Goal: Information Seeking & Learning: Understand process/instructions

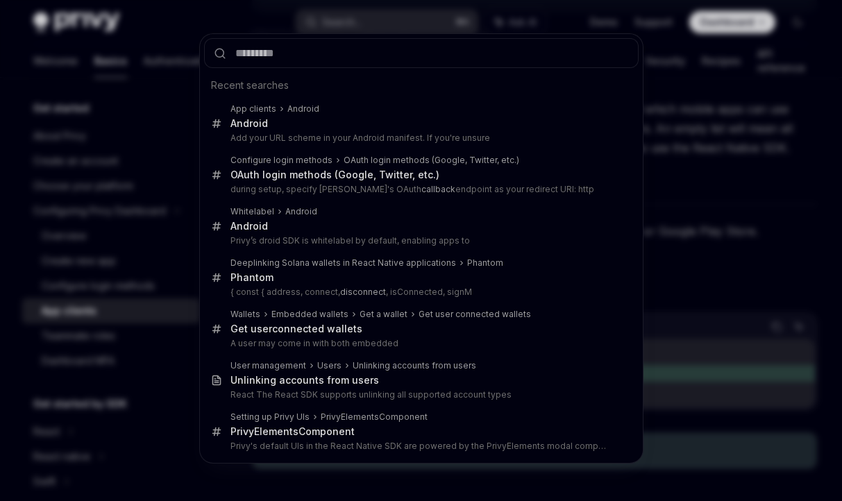
scroll to position [69, 0]
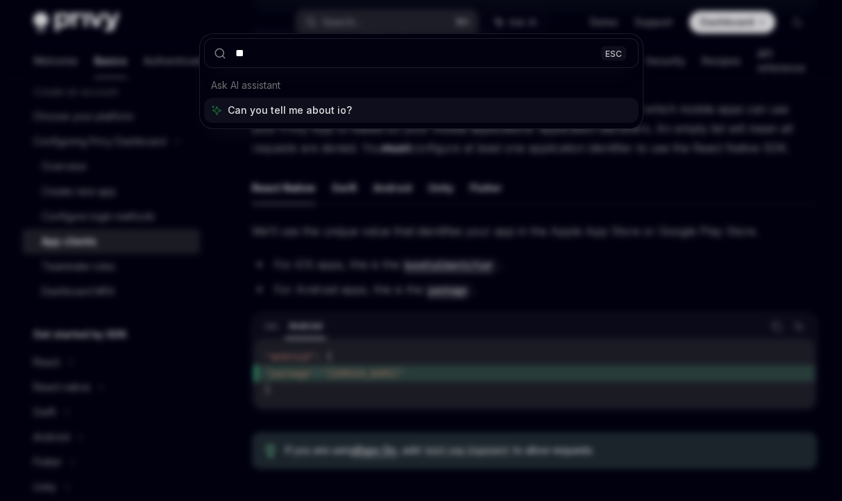
type input "***"
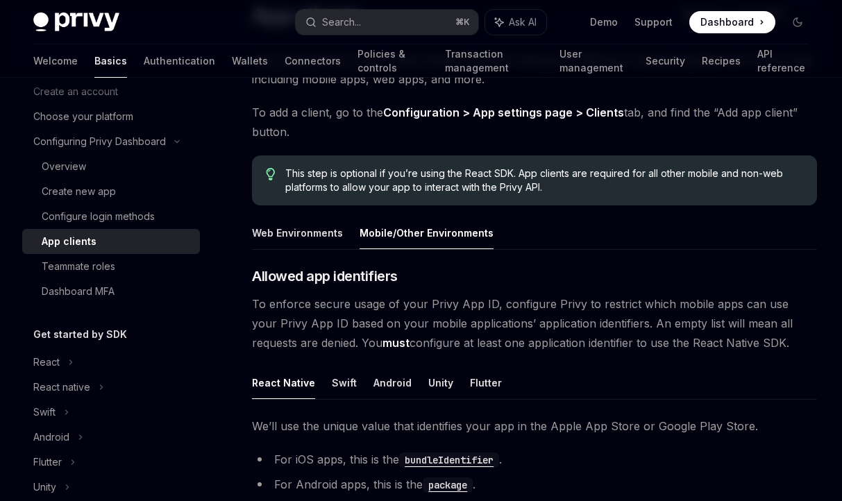
scroll to position [48, 0]
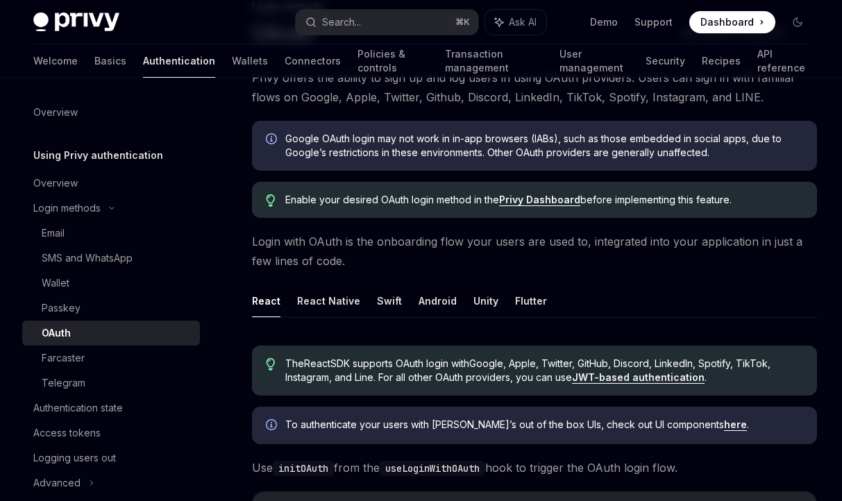
scroll to position [110, 0]
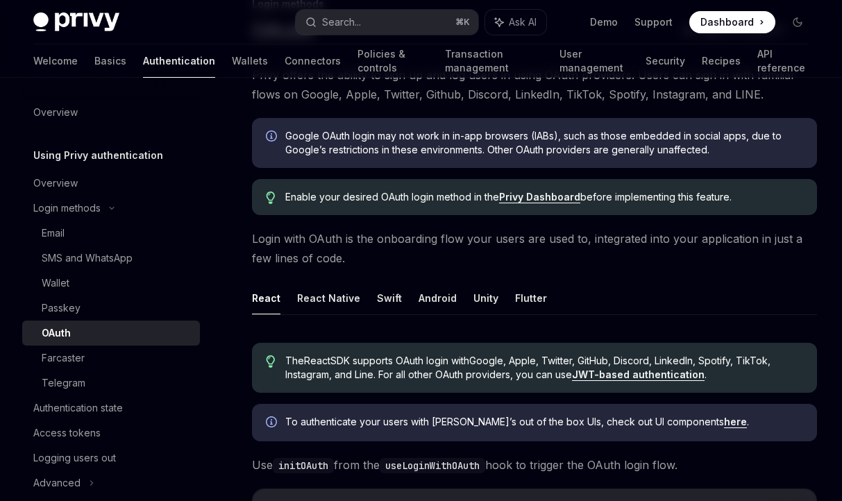
click at [325, 297] on button "React Native" at bounding box center [328, 298] width 63 height 33
type textarea "*"
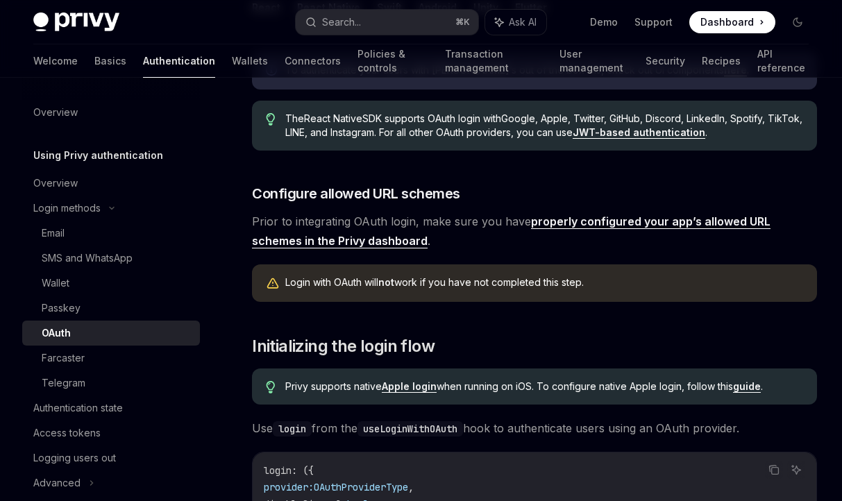
scroll to position [416, 0]
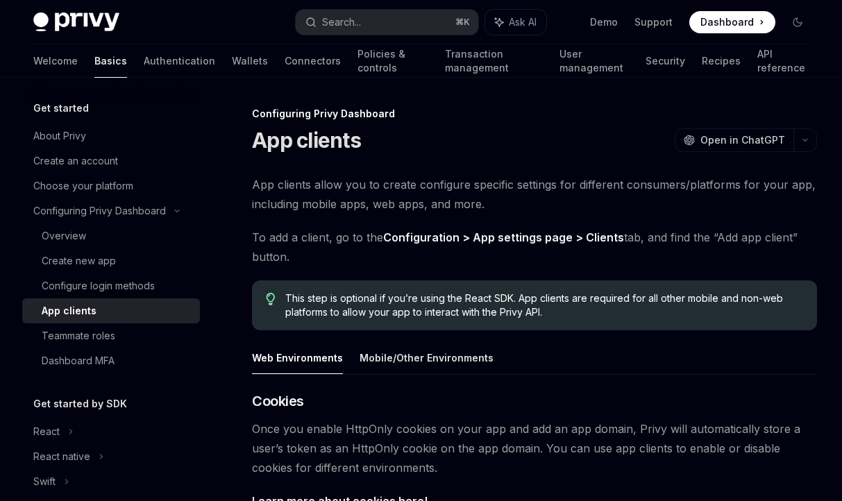
click at [436, 350] on button "Mobile/Other Environments" at bounding box center [426, 357] width 134 height 33
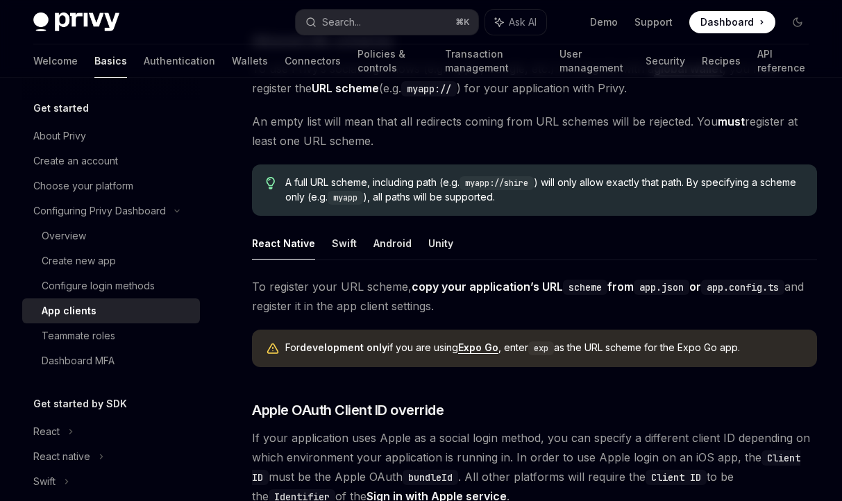
scroll to position [801, 0]
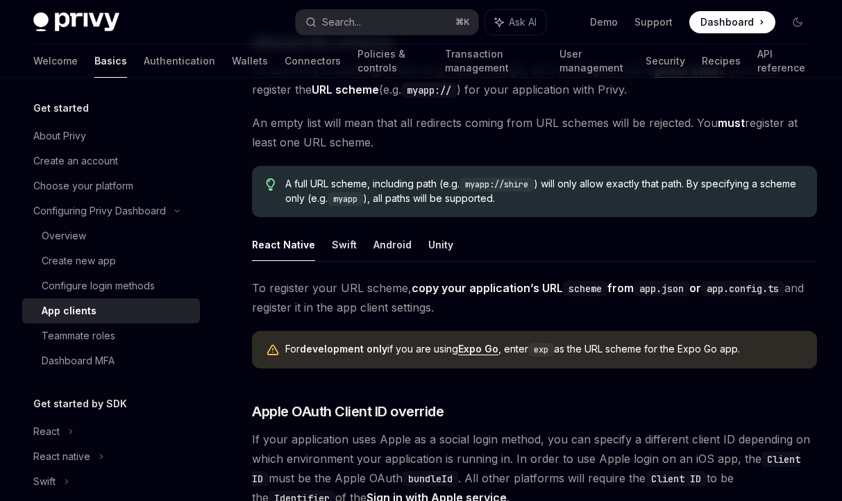
click at [326, 237] on ul "React Native Swift Android Unity" at bounding box center [534, 244] width 565 height 33
click at [326, 238] on ul "React Native Swift Android Unity" at bounding box center [534, 244] width 565 height 33
click at [332, 241] on button "Swift" at bounding box center [344, 244] width 25 height 33
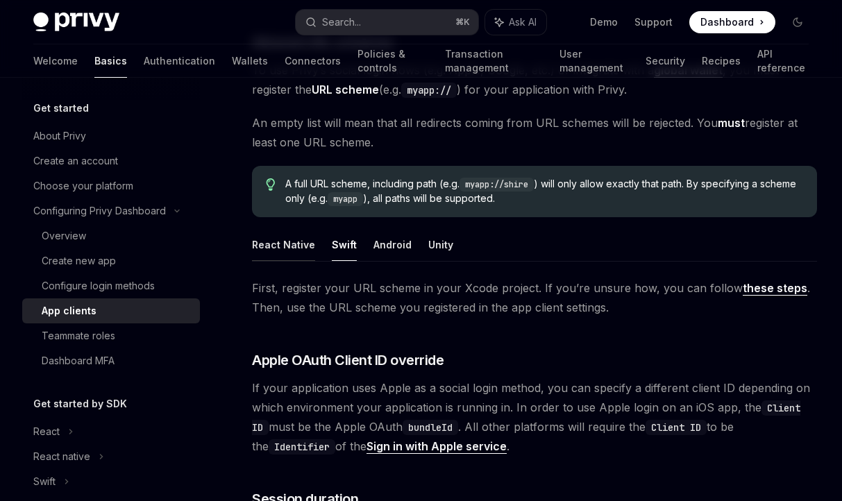
click at [277, 249] on button "React Native" at bounding box center [283, 244] width 63 height 33
type textarea "*"
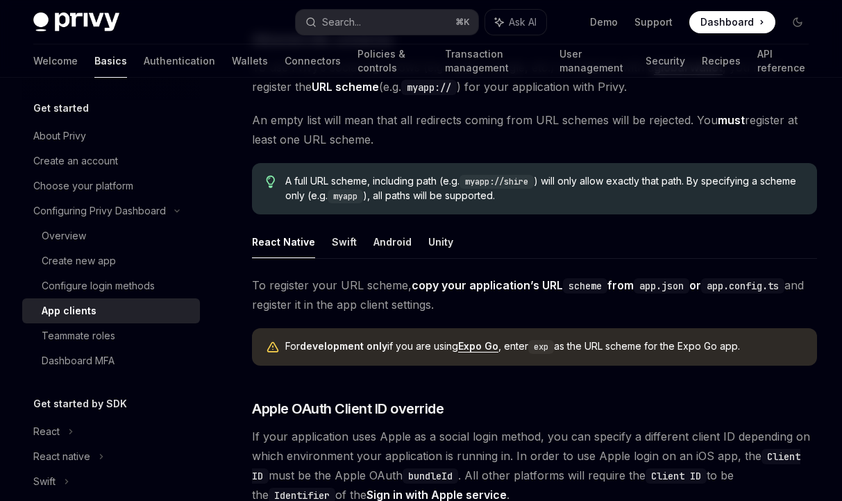
scroll to position [799, 0]
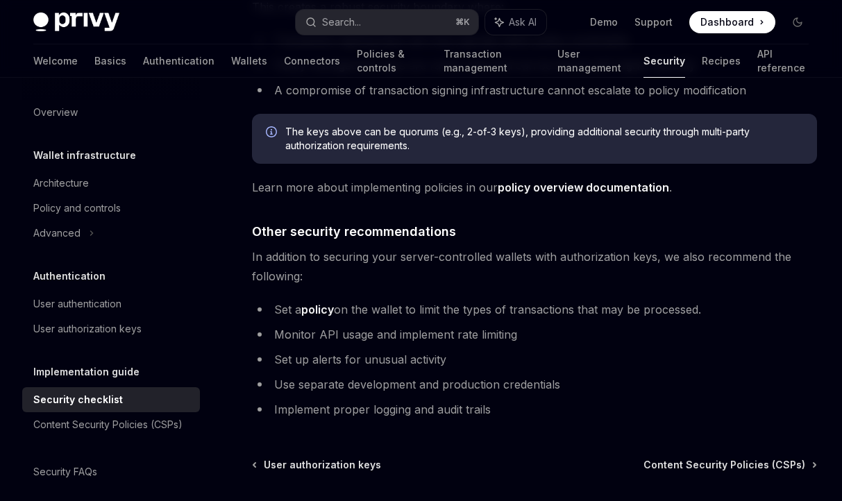
scroll to position [3052, 0]
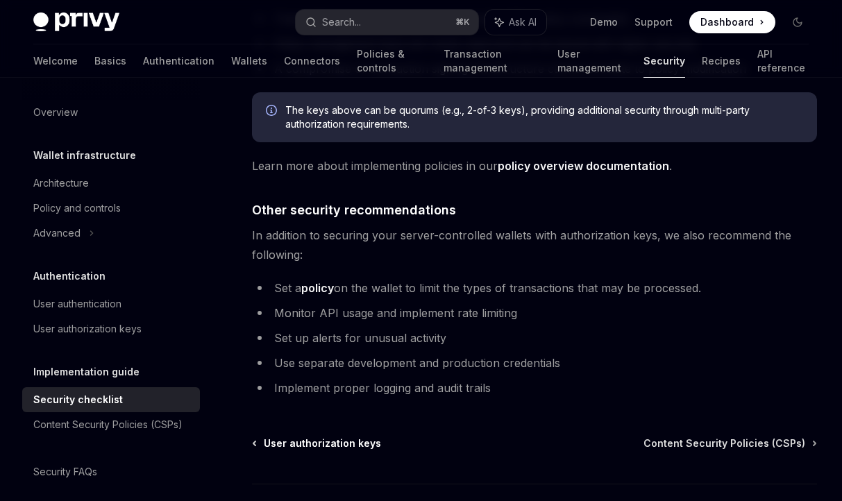
click at [334, 436] on span "User authorization keys" at bounding box center [322, 443] width 117 height 14
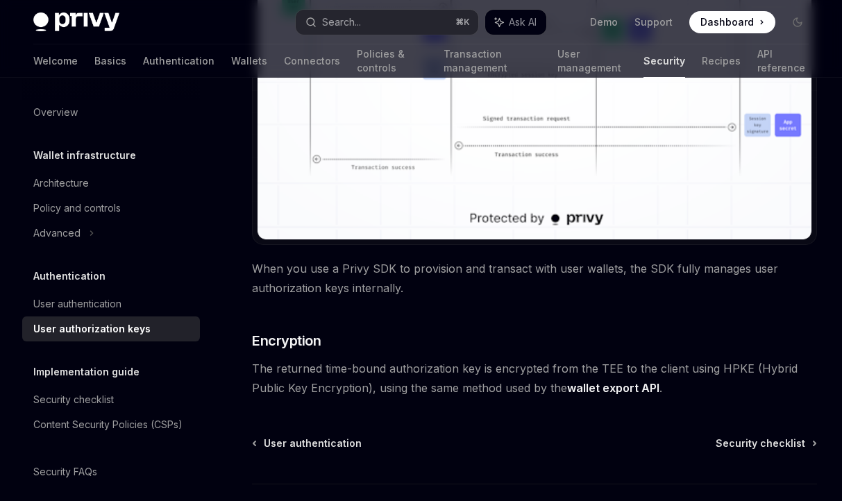
scroll to position [1281, 0]
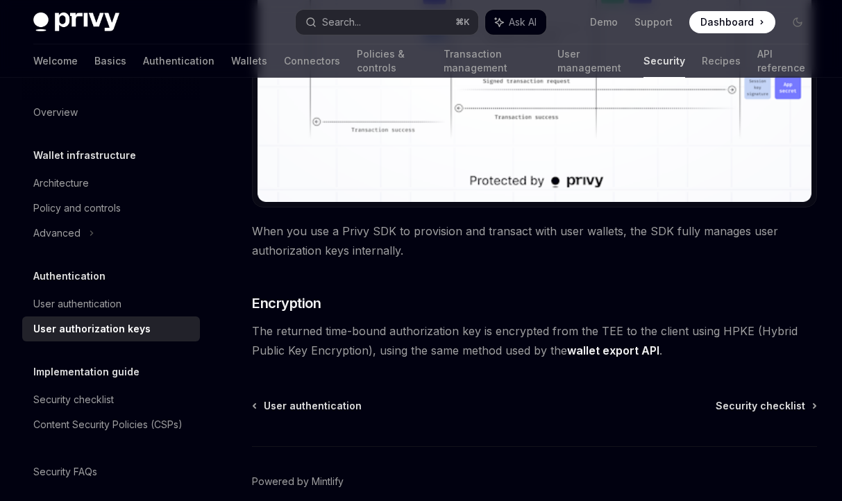
type textarea "*"
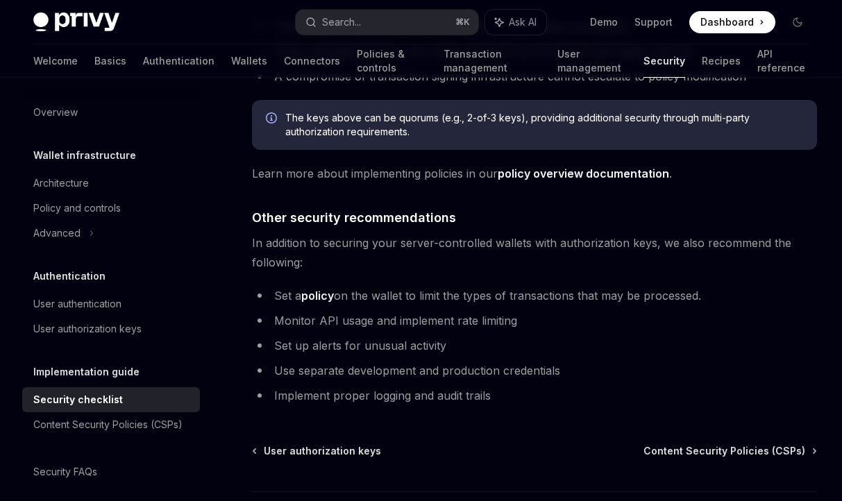
scroll to position [3052, 0]
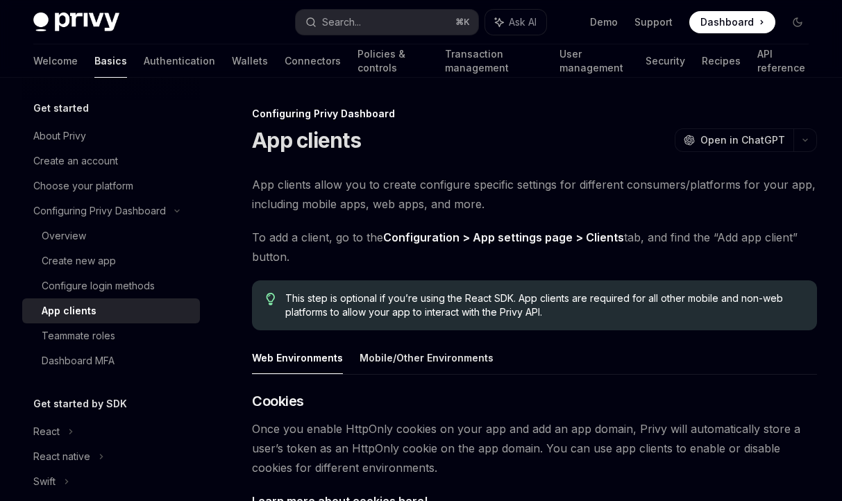
scroll to position [71, 0]
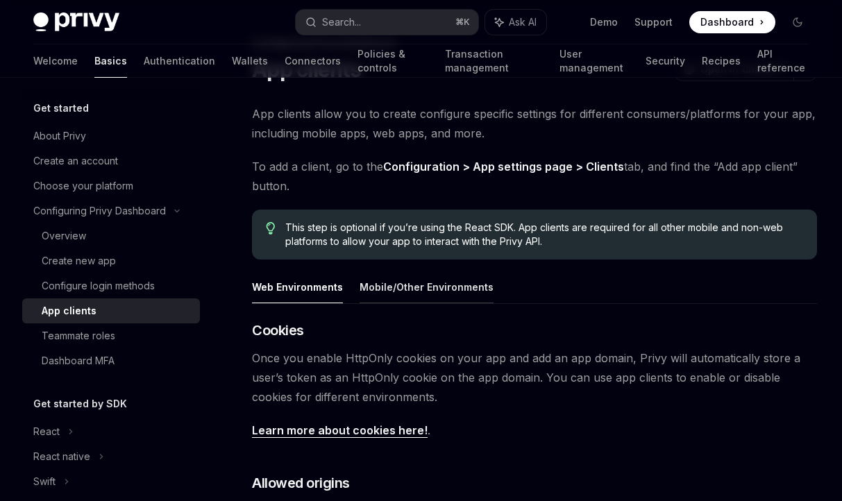
click at [445, 287] on button "Mobile/Other Environments" at bounding box center [426, 287] width 134 height 33
type textarea "*"
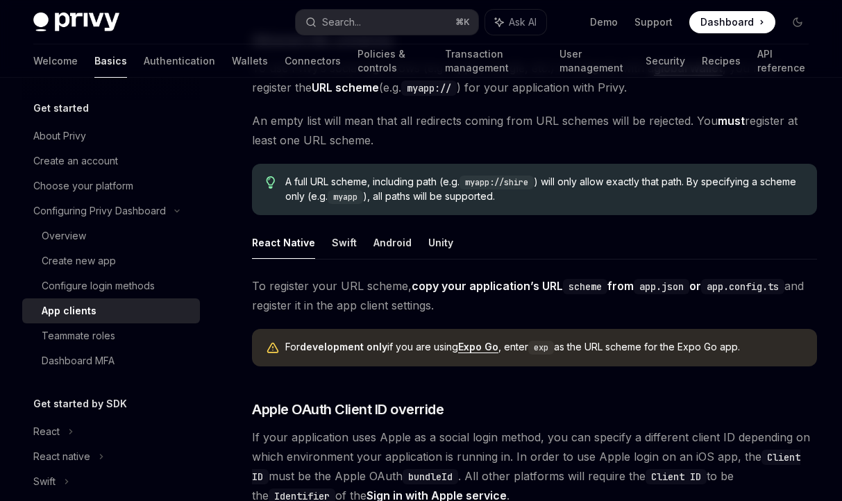
scroll to position [818, 0]
